Goal: Task Accomplishment & Management: Manage account settings

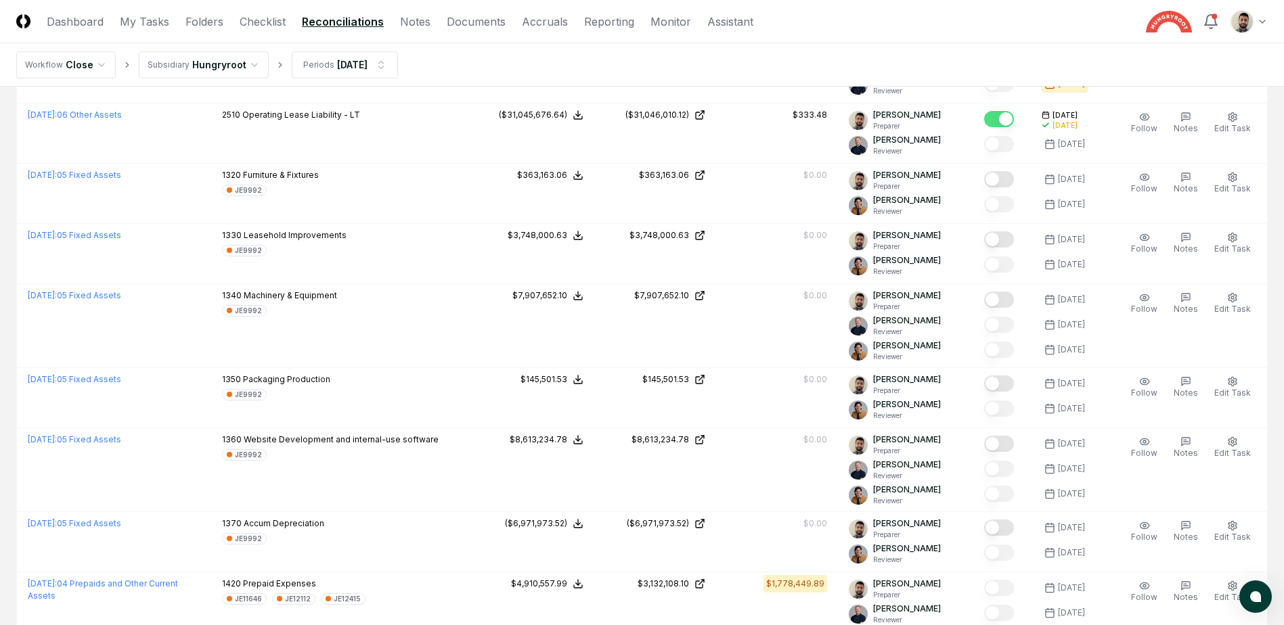
scroll to position [44, 0]
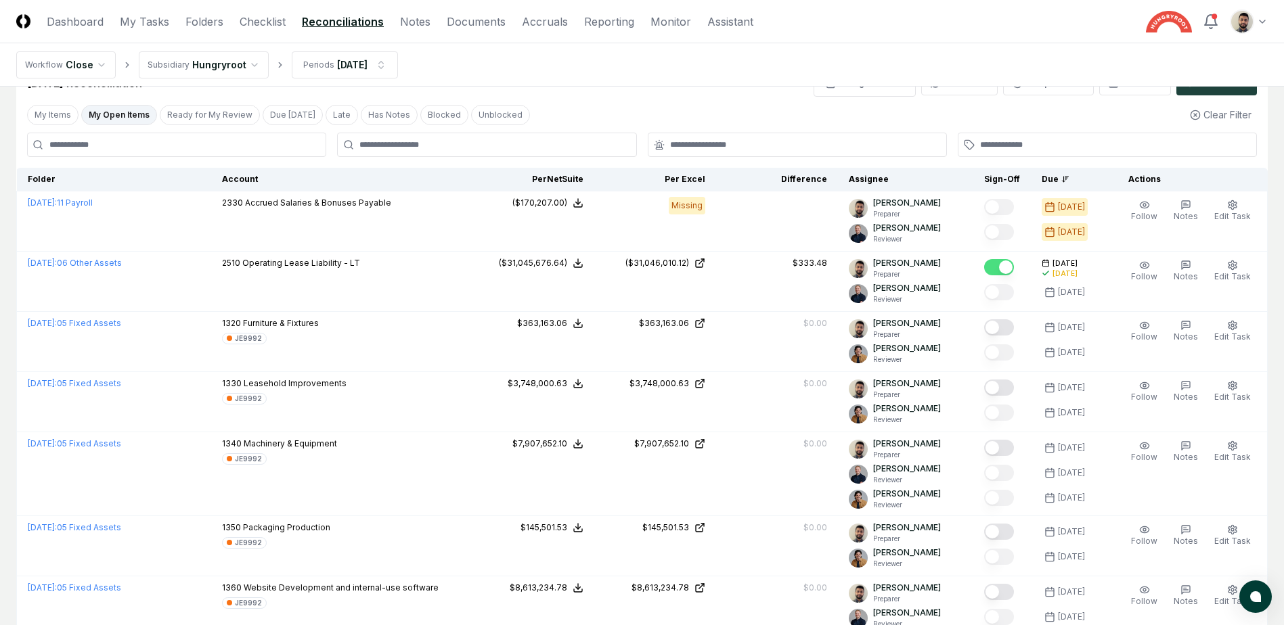
click at [127, 115] on button "My Open Items" at bounding box center [119, 115] width 76 height 20
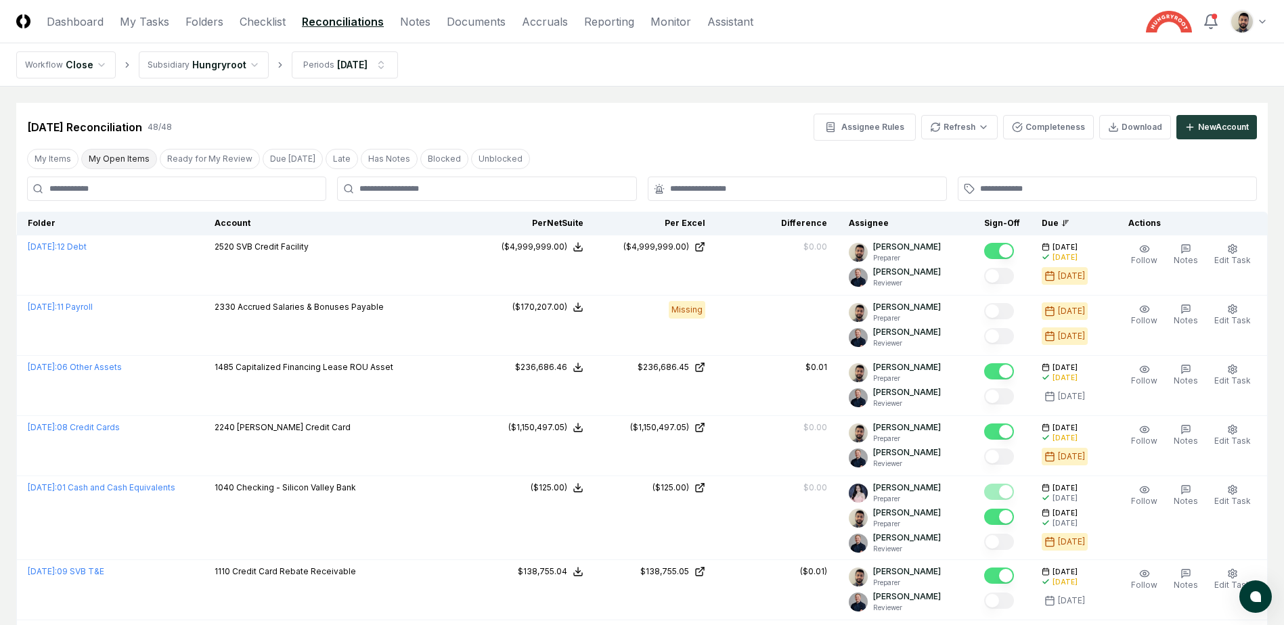
click at [104, 154] on button "My Open Items" at bounding box center [119, 159] width 76 height 20
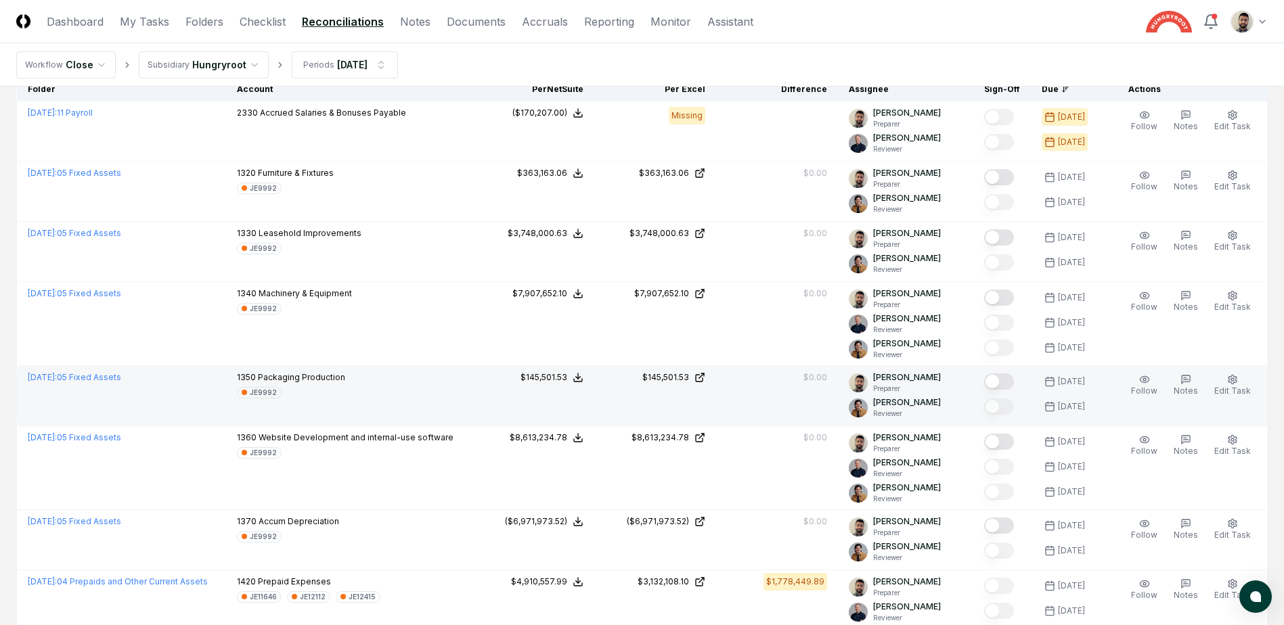
scroll to position [405, 0]
